Goal: Transaction & Acquisition: Purchase product/service

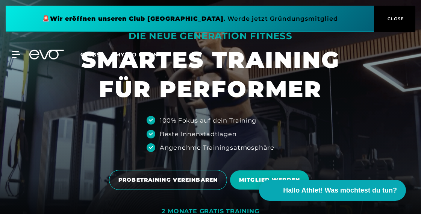
scroll to position [1, 0]
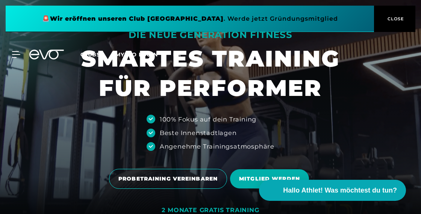
click at [355, 18] on span "CLOSE" at bounding box center [394, 18] width 18 height 7
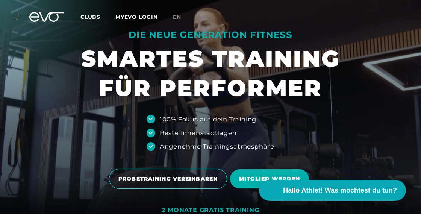
scroll to position [24, 0]
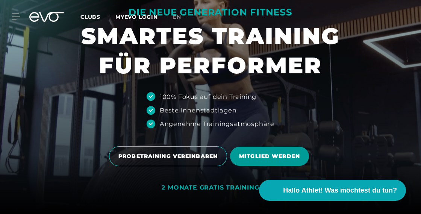
click at [266, 152] on span "MITGLIED WERDEN" at bounding box center [269, 156] width 61 height 8
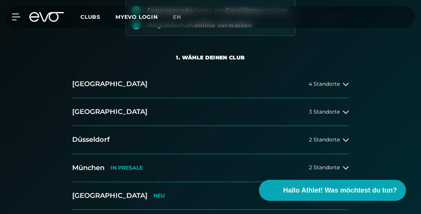
scroll to position [125, 0]
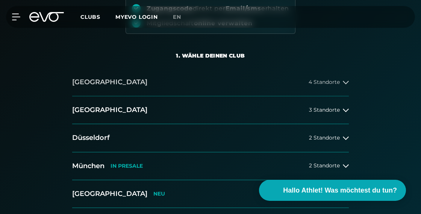
click at [303, 88] on button "[GEOGRAPHIC_DATA] 4 Standorte" at bounding box center [210, 82] width 276 height 28
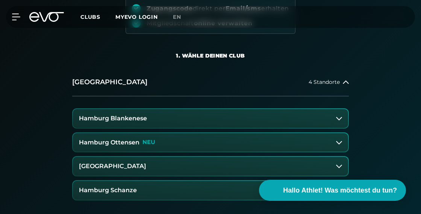
click at [200, 115] on button "Hamburg Blankenese" at bounding box center [210, 118] width 275 height 19
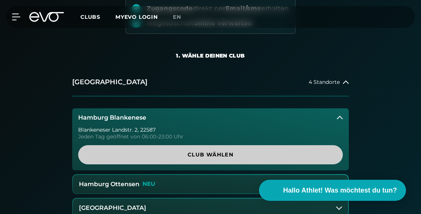
click at [206, 151] on span "Club wählen" at bounding box center [210, 155] width 246 height 8
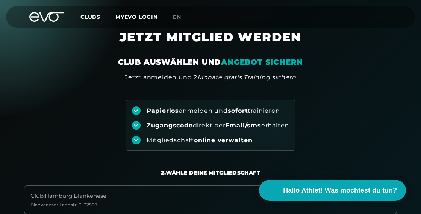
scroll to position [0, 0]
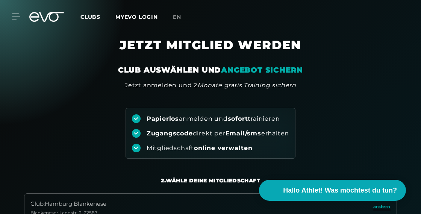
click at [102, 148] on div "Papierlos anmelden und sofort trainieren Zugangscode direkt per Email/sms erhal…" at bounding box center [210, 124] width 421 height 69
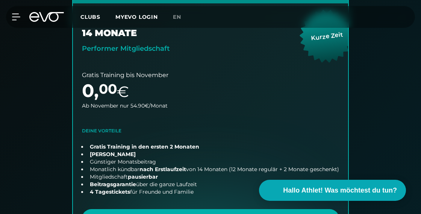
scroll to position [274, 0]
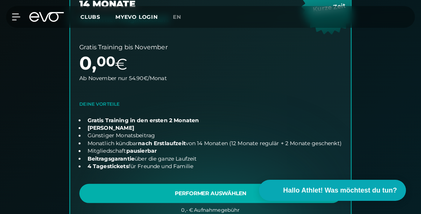
click at [114, 190] on link "choose plan" at bounding box center [210, 91] width 281 height 266
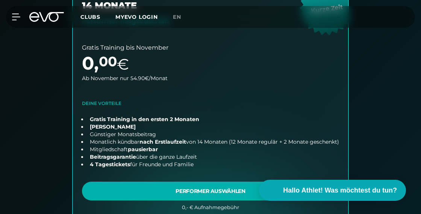
click at [48, 18] on icon at bounding box center [46, 17] width 35 height 10
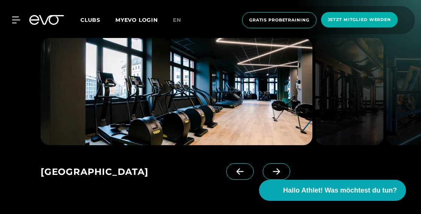
scroll to position [1070, 0]
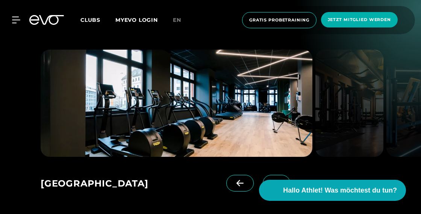
click at [270, 180] on icon at bounding box center [276, 183] width 13 height 7
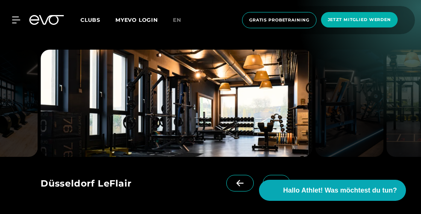
click at [270, 180] on icon at bounding box center [276, 183] width 13 height 7
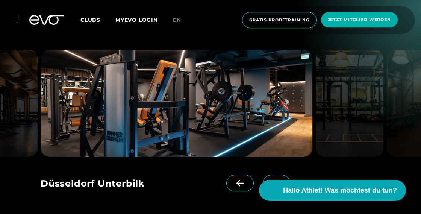
click at [270, 180] on icon at bounding box center [276, 183] width 13 height 7
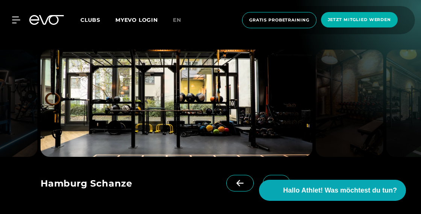
click at [270, 180] on icon at bounding box center [276, 183] width 13 height 7
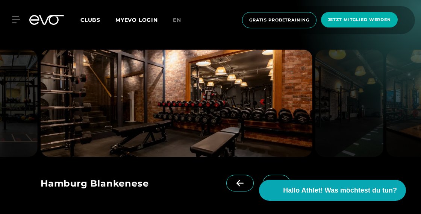
click at [270, 180] on icon at bounding box center [276, 183] width 13 height 7
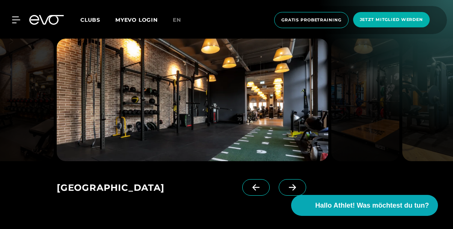
scroll to position [1094, 0]
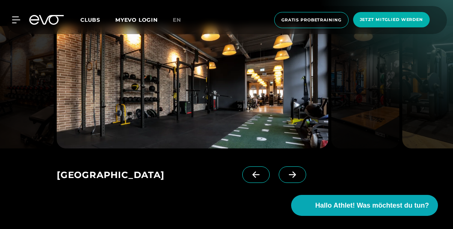
click at [286, 172] on icon at bounding box center [292, 175] width 13 height 7
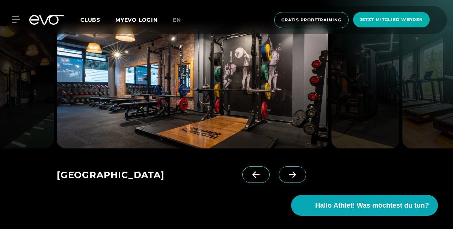
click at [286, 172] on icon at bounding box center [292, 175] width 13 height 7
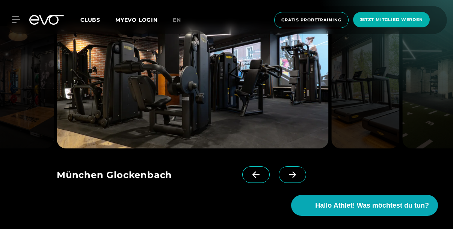
click at [286, 172] on icon at bounding box center [292, 175] width 13 height 7
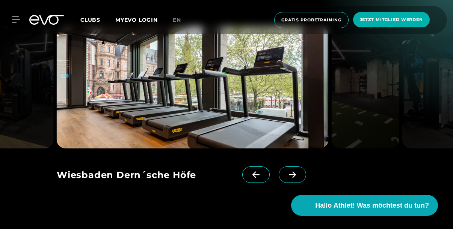
click at [279, 169] on span at bounding box center [292, 175] width 27 height 17
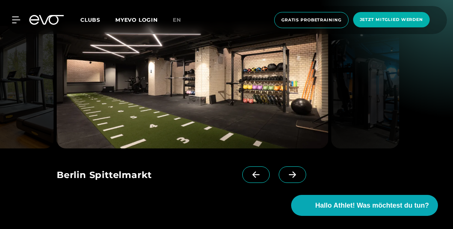
click at [279, 169] on span at bounding box center [292, 175] width 27 height 17
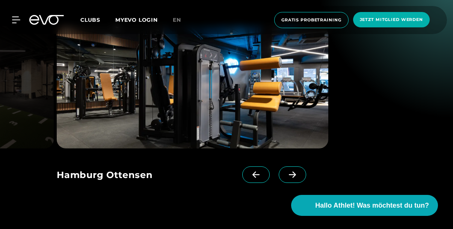
click at [279, 169] on span at bounding box center [292, 175] width 27 height 17
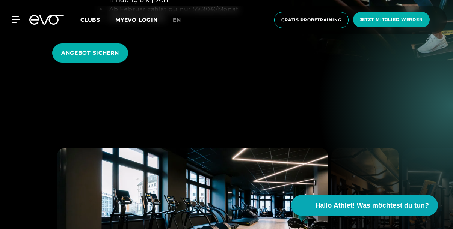
scroll to position [768, 0]
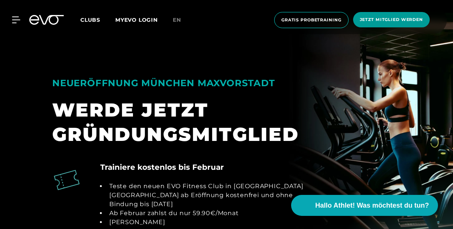
click at [355, 18] on span "Jetzt Mitglied werden" at bounding box center [391, 20] width 63 height 6
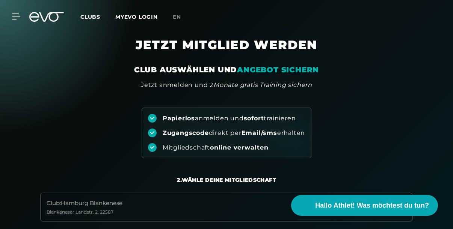
click at [58, 18] on icon at bounding box center [46, 17] width 35 height 10
